Goal: Information Seeking & Learning: Learn about a topic

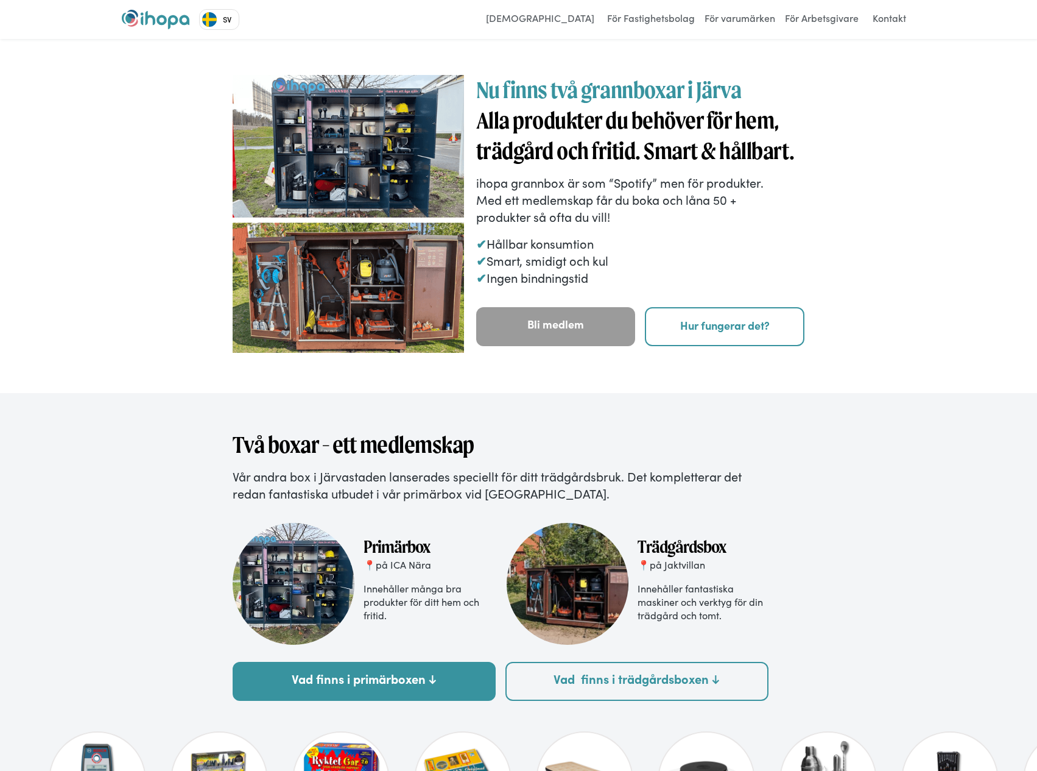
drag, startPoint x: 937, startPoint y: 163, endPoint x: 933, endPoint y: 153, distance: 11.0
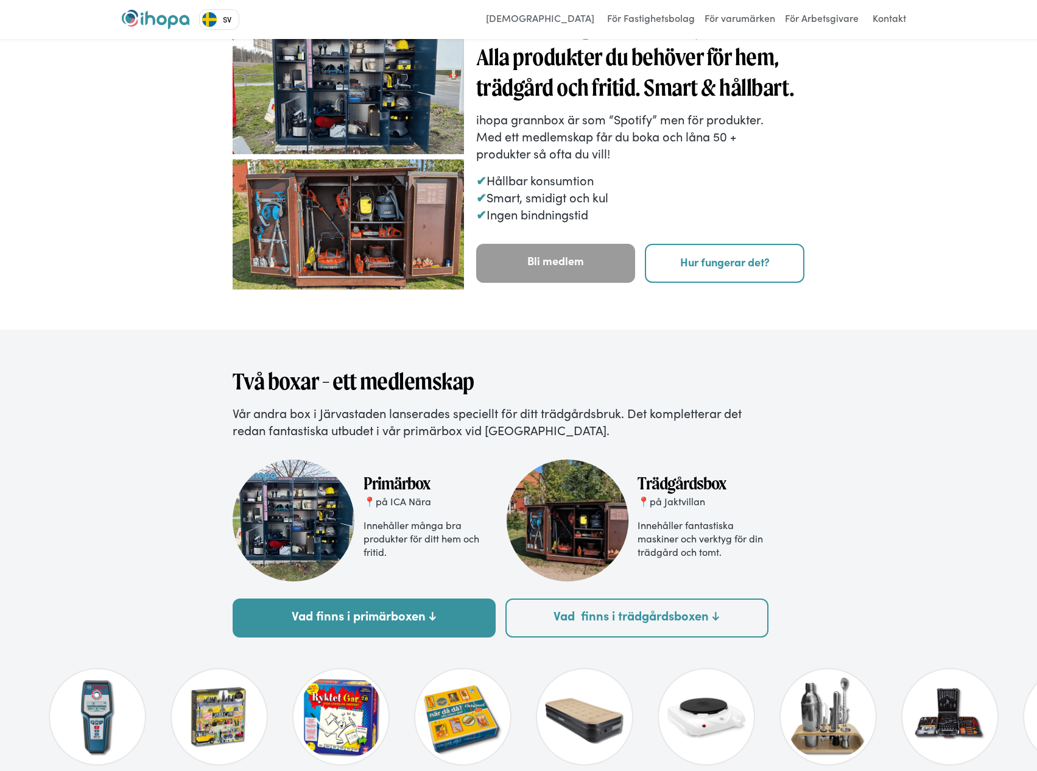
drag, startPoint x: 927, startPoint y: 205, endPoint x: 931, endPoint y: 249, distance: 44.0
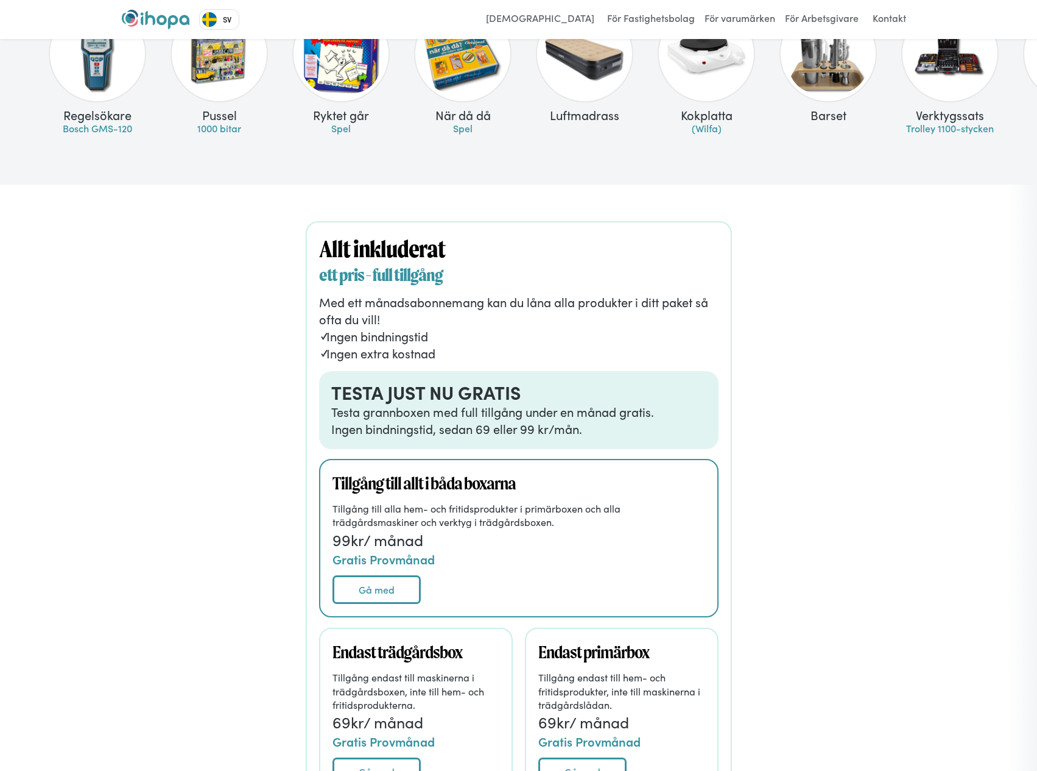
scroll to position [799, 0]
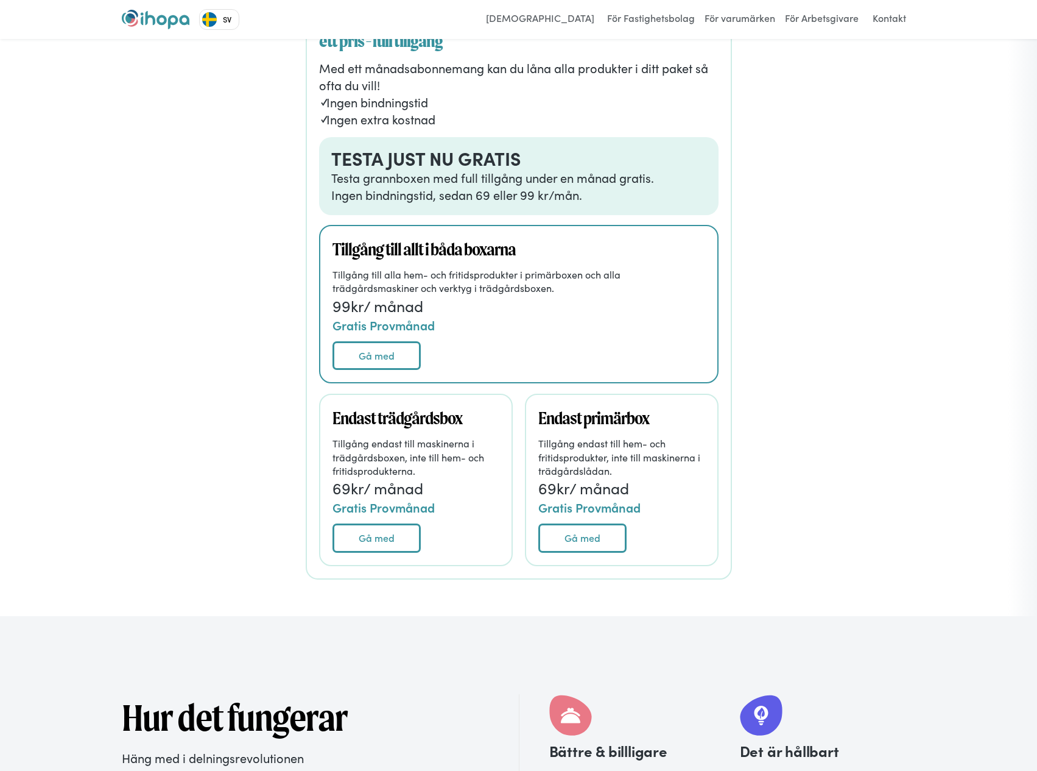
drag, startPoint x: 913, startPoint y: 282, endPoint x: 913, endPoint y: 307, distance: 25.0
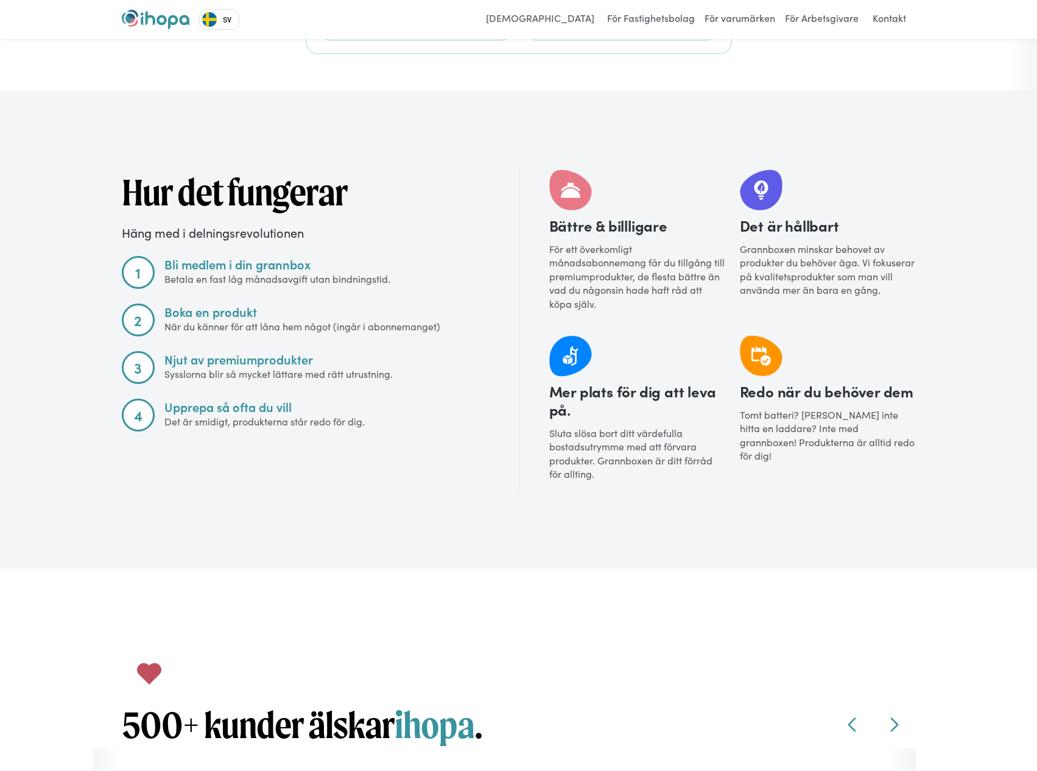
drag, startPoint x: 914, startPoint y: 333, endPoint x: 915, endPoint y: 403, distance: 70.1
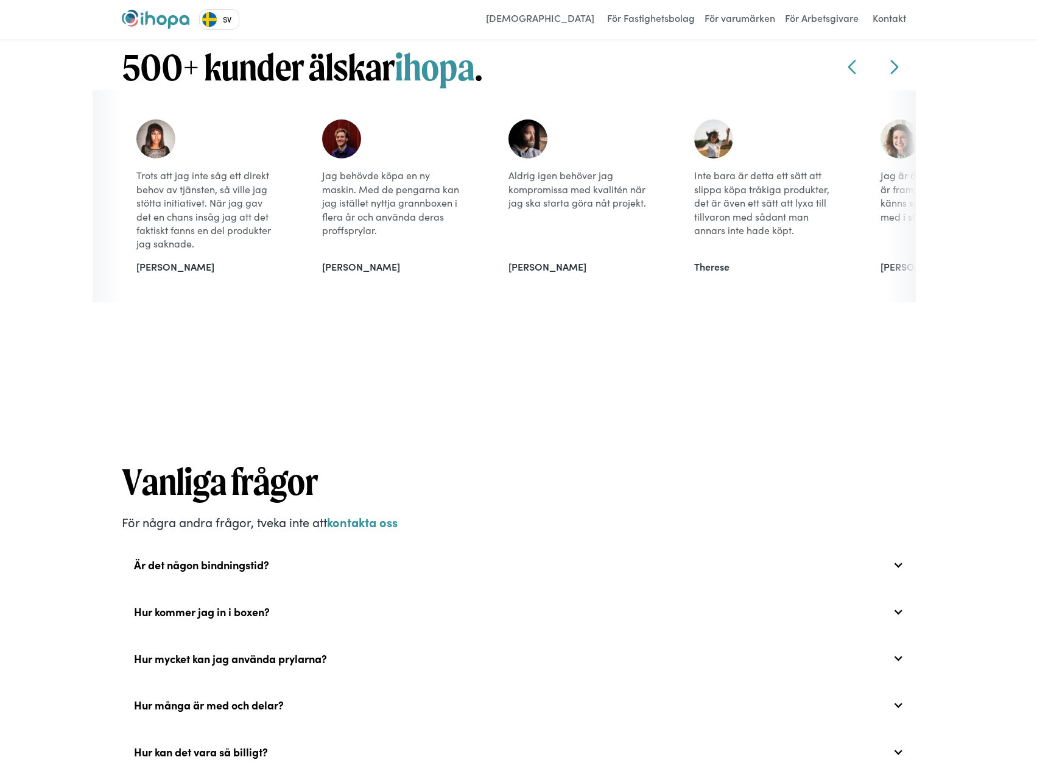
scroll to position [2155, 0]
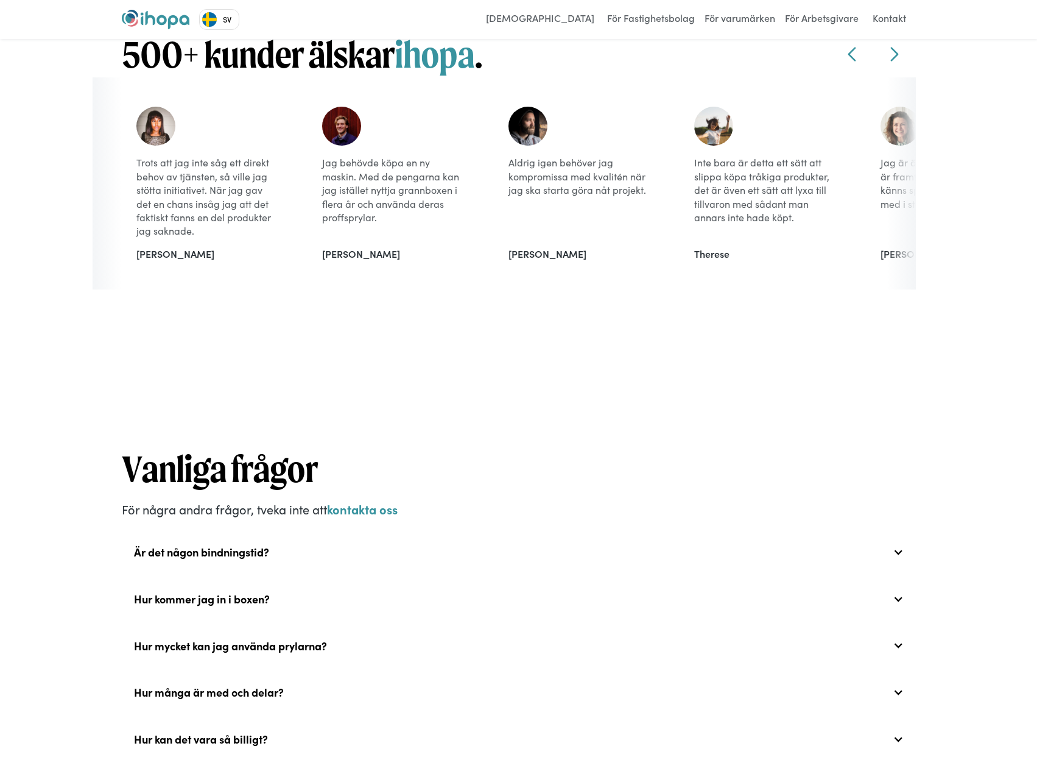
click at [957, 407] on div "Vanliga frågor För några andra frågor, tveka inte att kontakta oss Är det någon…" at bounding box center [518, 766] width 1037 height 798
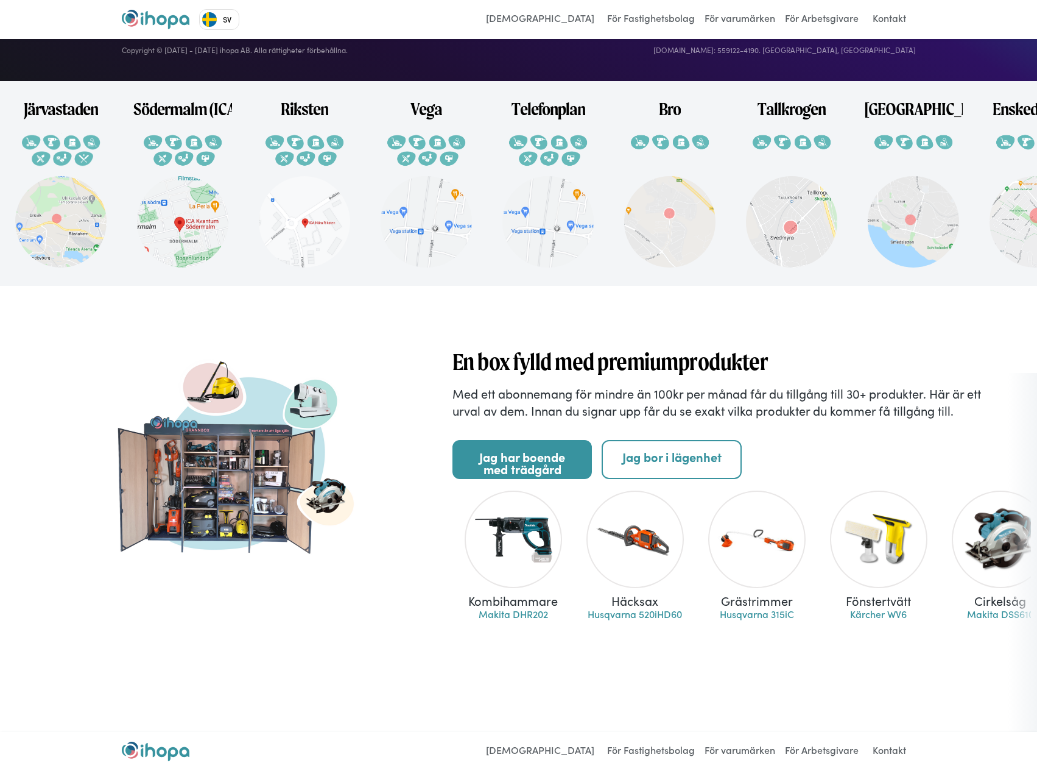
drag, startPoint x: 953, startPoint y: 407, endPoint x: 903, endPoint y: 551, distance: 152.0
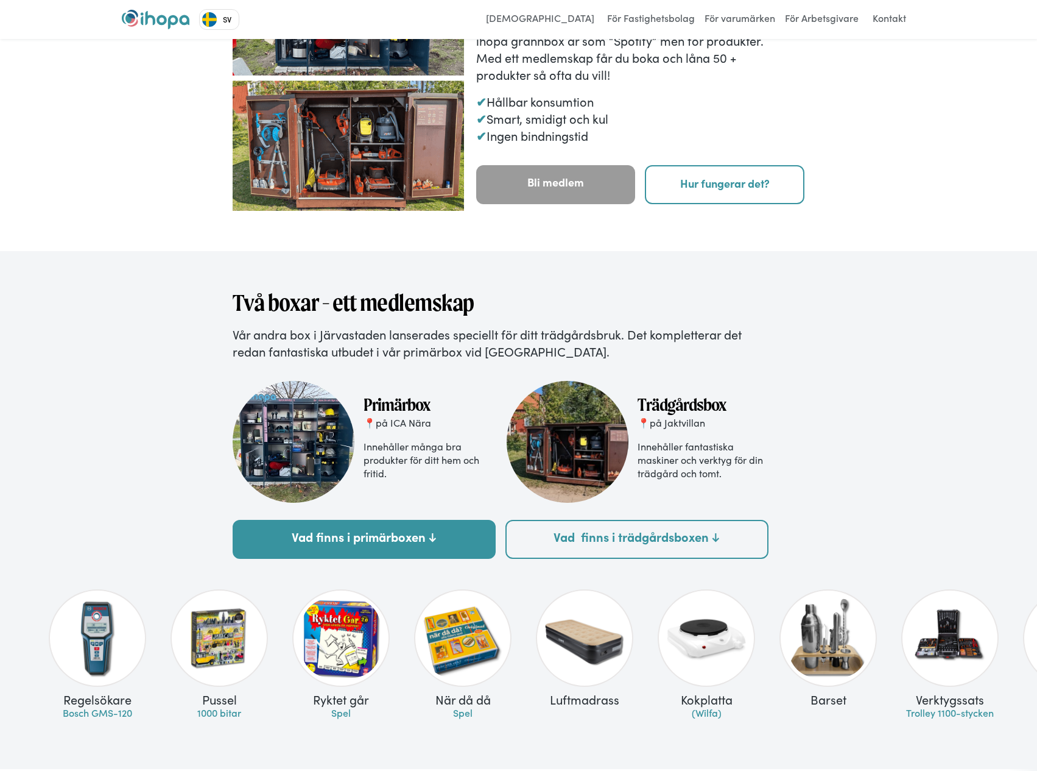
scroll to position [0, 0]
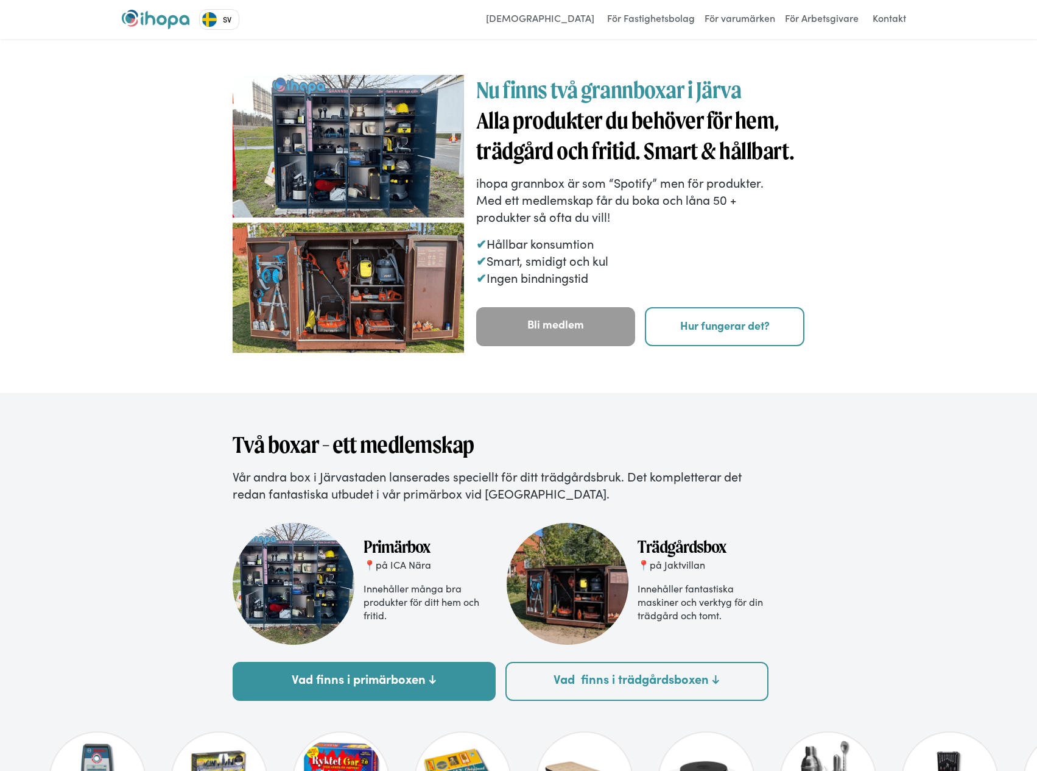
click at [166, 17] on img "home" at bounding box center [156, 19] width 68 height 19
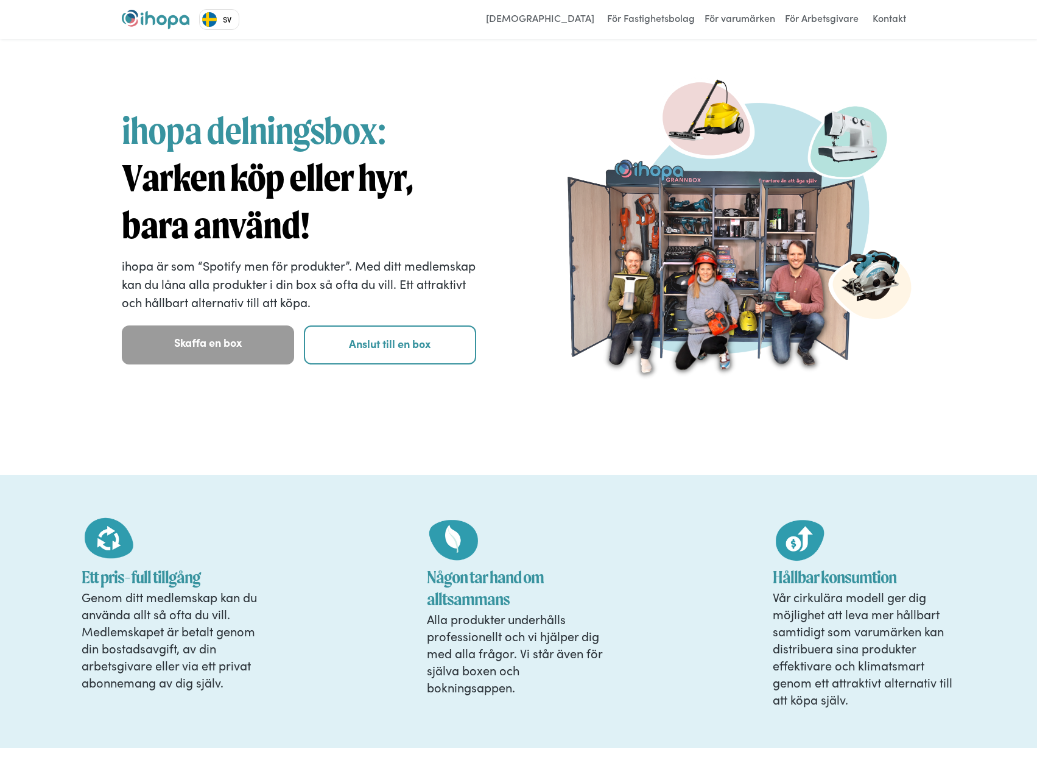
click at [66, 130] on div "ihopa delningsbox: Varken köp eller hyr, bara använd! ihopa är som “Spotify men…" at bounding box center [518, 257] width 1037 height 436
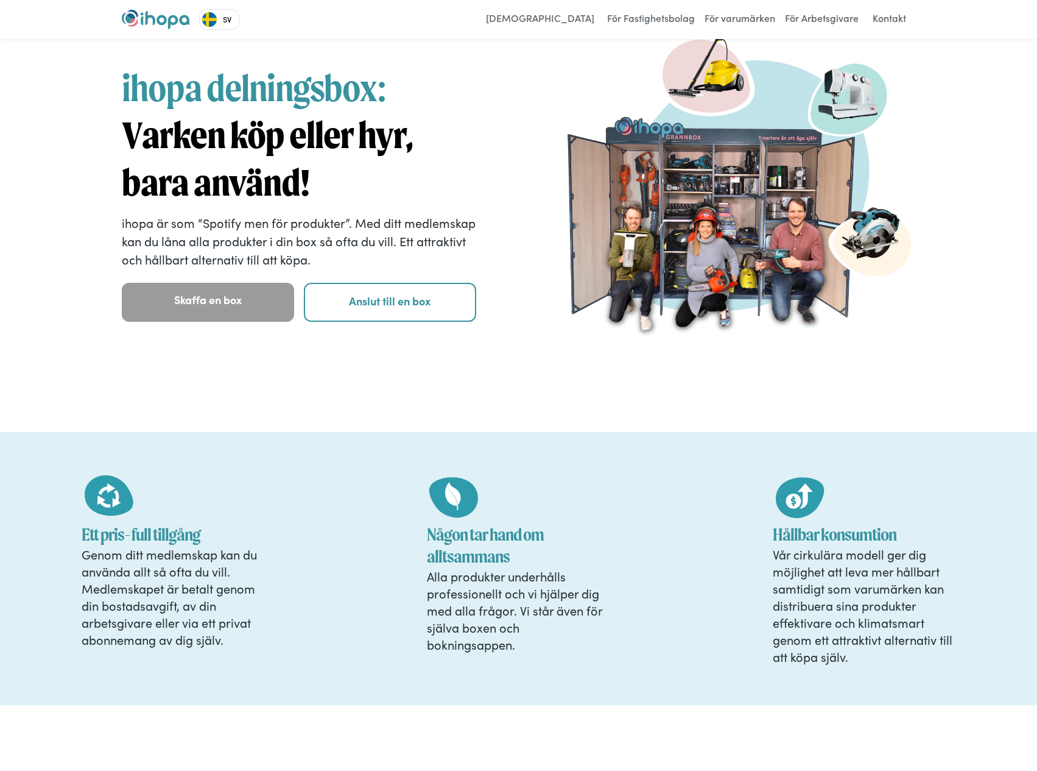
drag, startPoint x: 72, startPoint y: 124, endPoint x: 69, endPoint y: 155, distance: 31.9
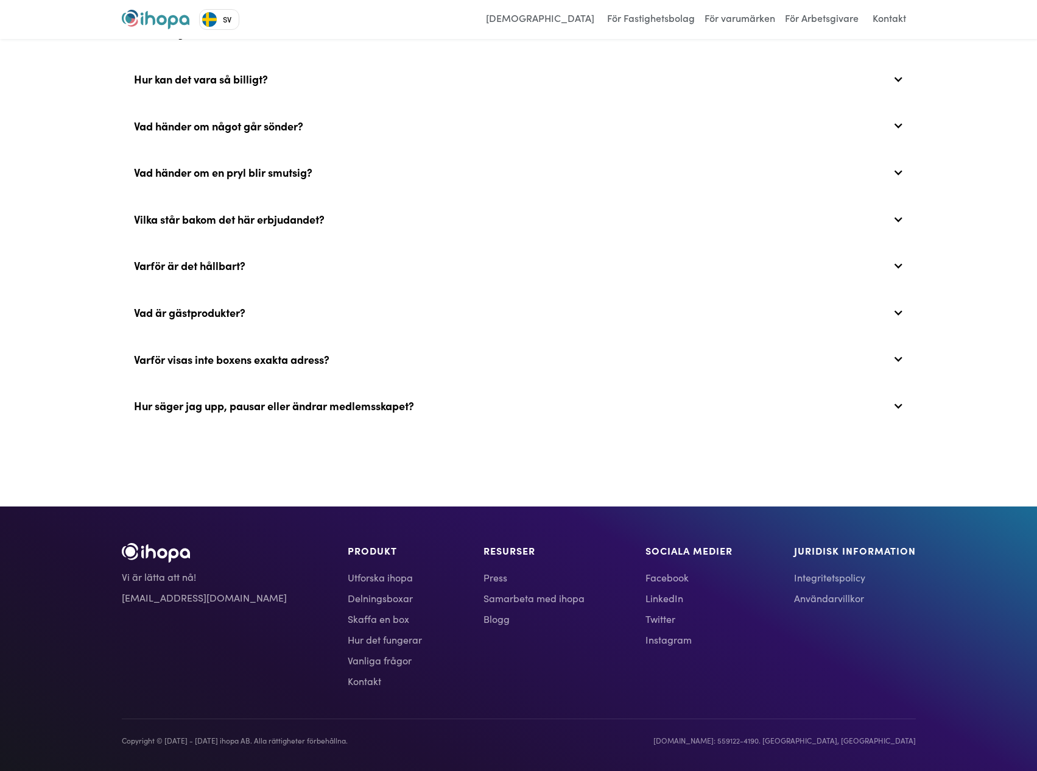
scroll to position [4997, 0]
drag, startPoint x: 66, startPoint y: 152, endPoint x: 72, endPoint y: 390, distance: 238.2
drag, startPoint x: 230, startPoint y: 740, endPoint x: 203, endPoint y: 740, distance: 27.4
click at [203, 740] on div "Copyright © [DATE] - [DATE] ihopa AB. Alla rättigheter förbehållna." at bounding box center [235, 739] width 226 height 13
copy div "hopa AB"
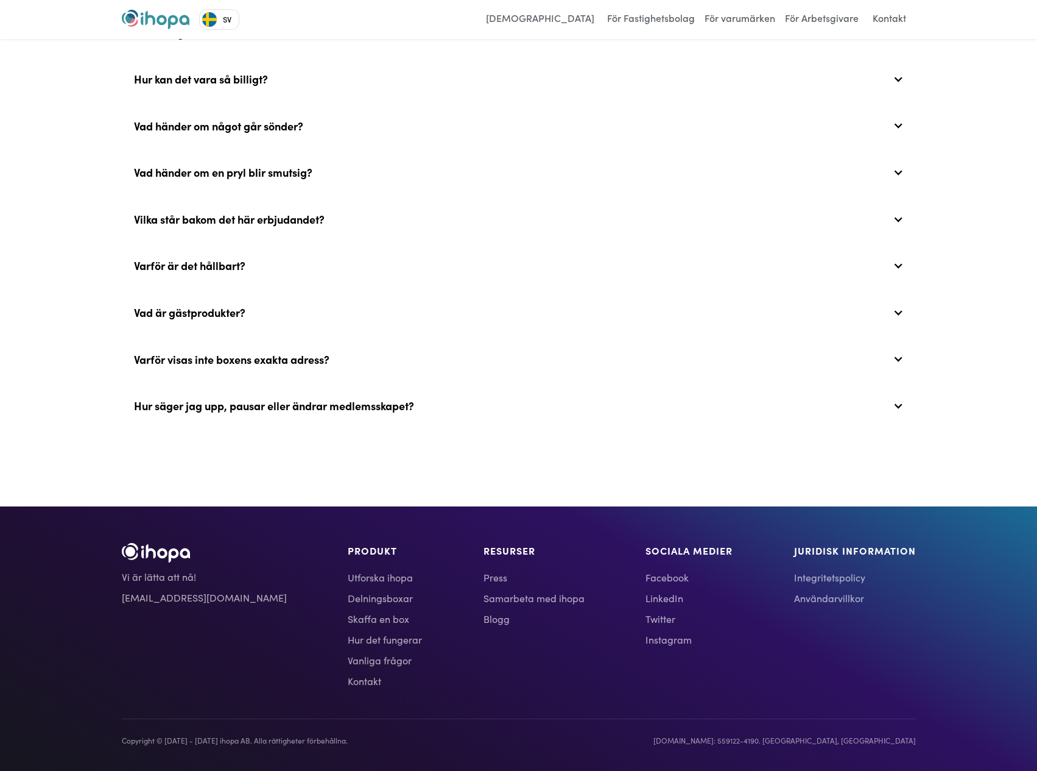
click at [967, 301] on div "Vanliga frågor För några andra frågor, tveka inte att kontakta oss Är det någon…" at bounding box center [518, 107] width 1037 height 798
